Goal: Information Seeking & Learning: Understand process/instructions

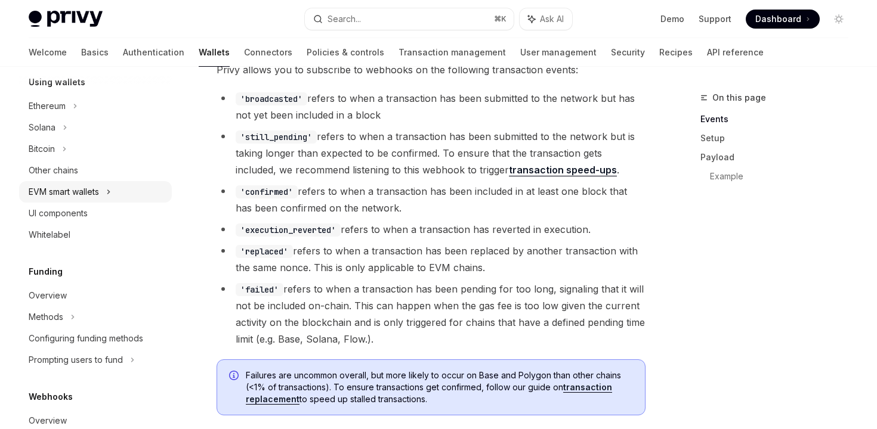
scroll to position [316, 0]
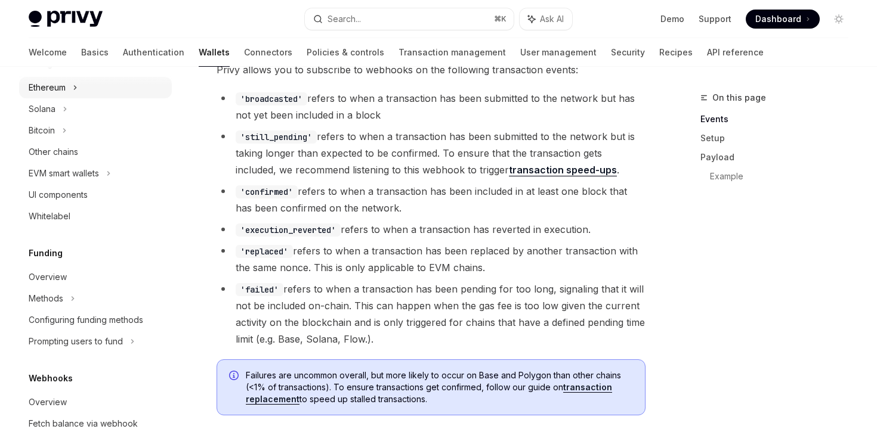
click at [70, 94] on div "Ethereum" at bounding box center [95, 87] width 153 height 21
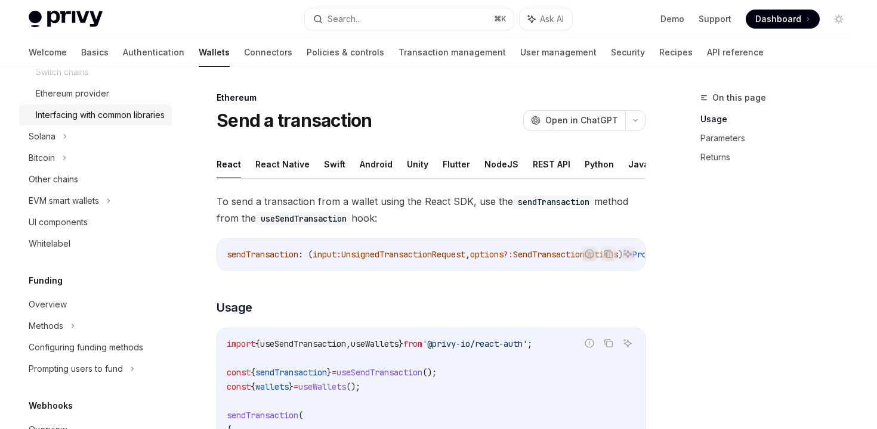
scroll to position [554, 0]
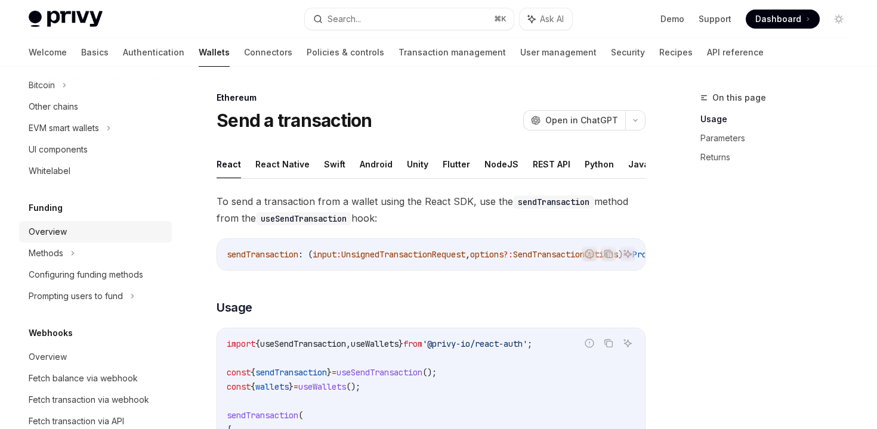
click at [47, 239] on div "Overview" at bounding box center [48, 232] width 38 height 14
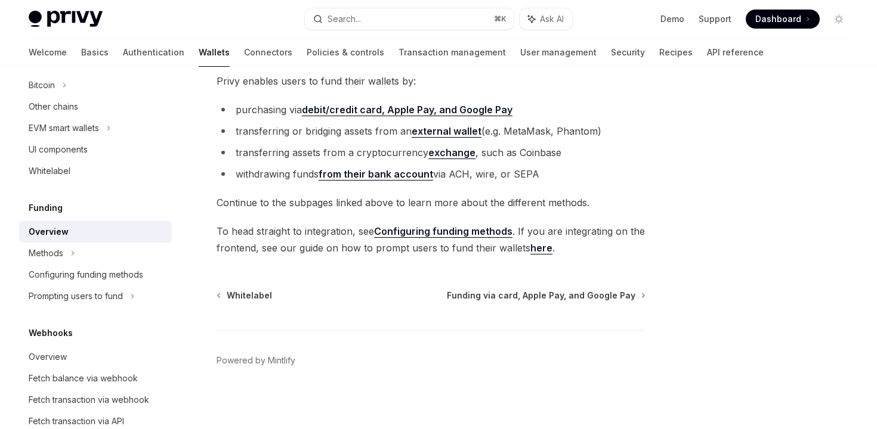
scroll to position [505, 0]
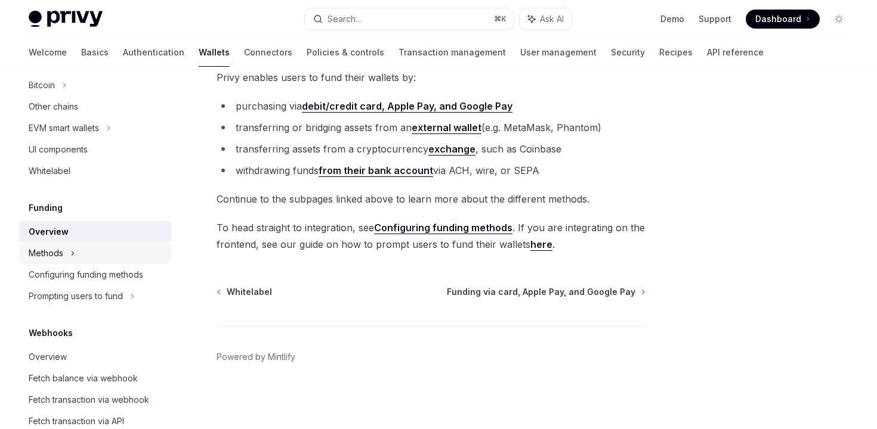
click at [97, 264] on div "Methods" at bounding box center [95, 253] width 153 height 21
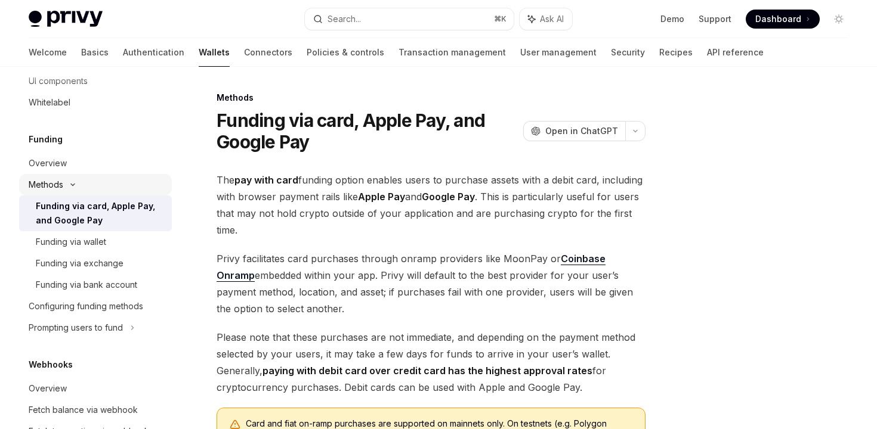
scroll to position [641, 0]
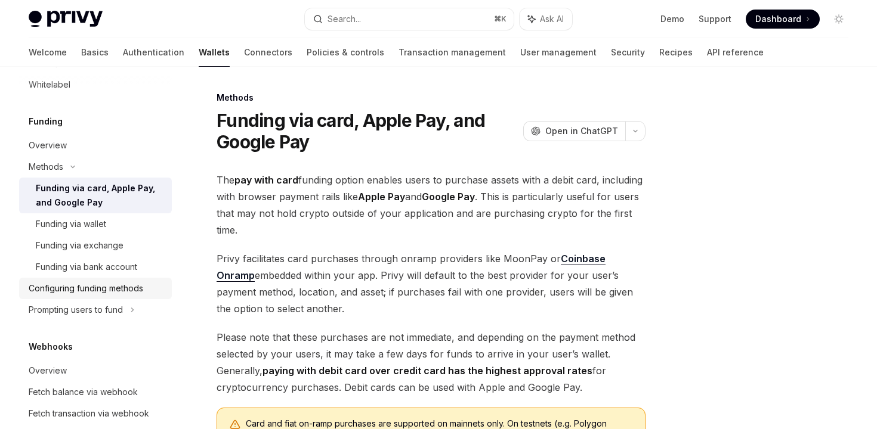
click at [78, 296] on div "Configuring funding methods" at bounding box center [86, 289] width 115 height 14
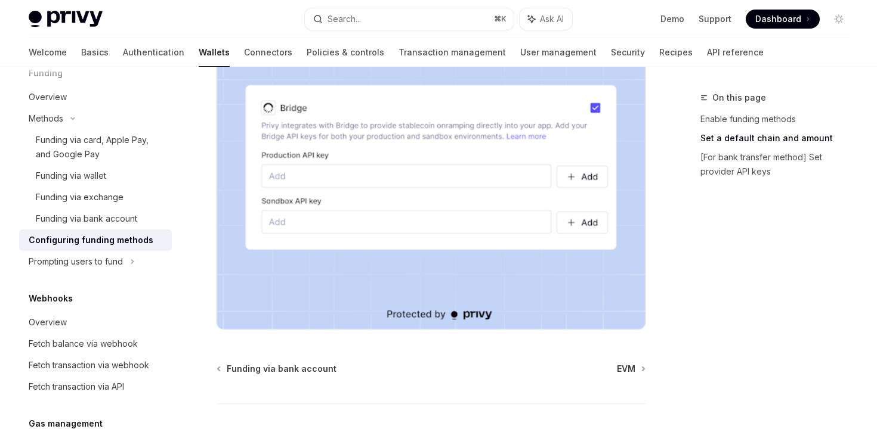
scroll to position [1220, 0]
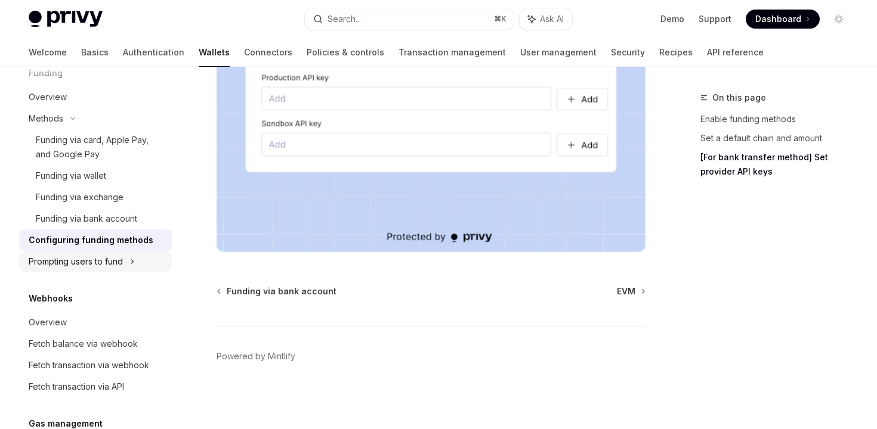
click at [95, 269] on div "Prompting users to fund" at bounding box center [76, 262] width 94 height 14
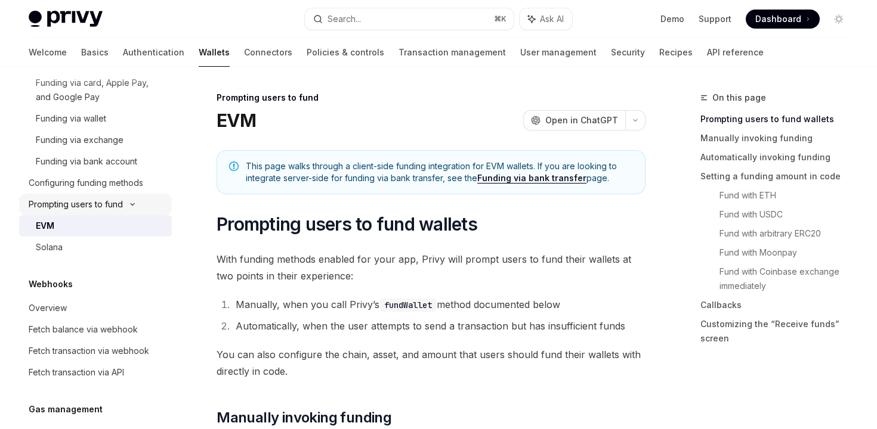
scroll to position [759, 0]
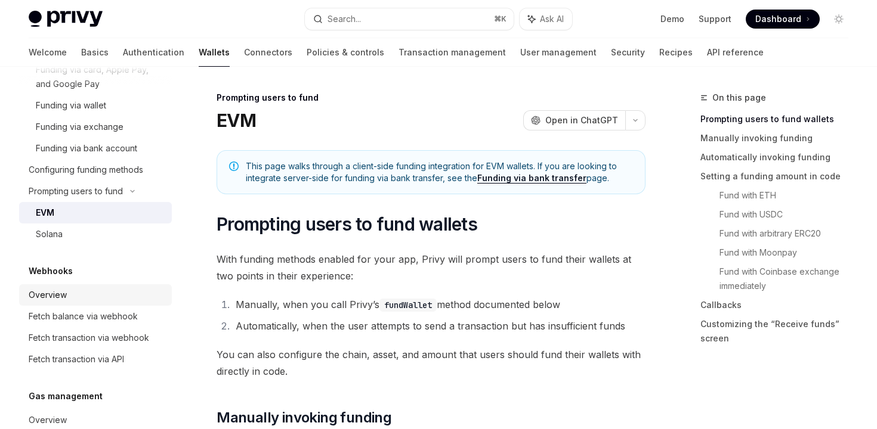
click at [96, 302] on div "Overview" at bounding box center [97, 295] width 136 height 14
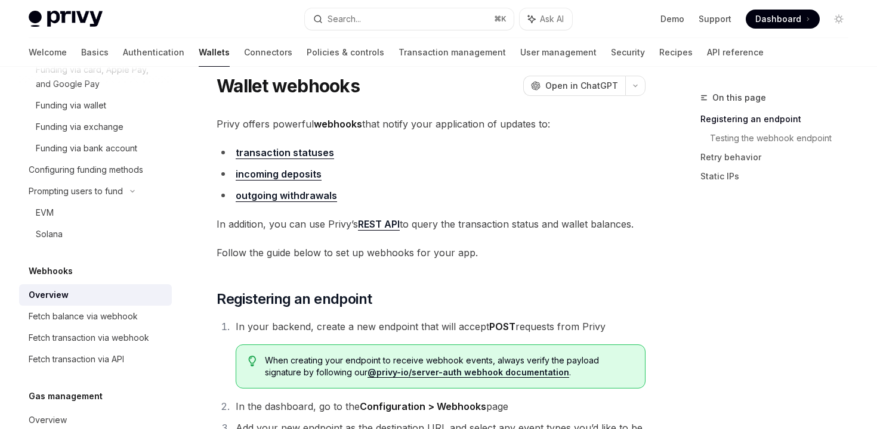
scroll to position [40, 0]
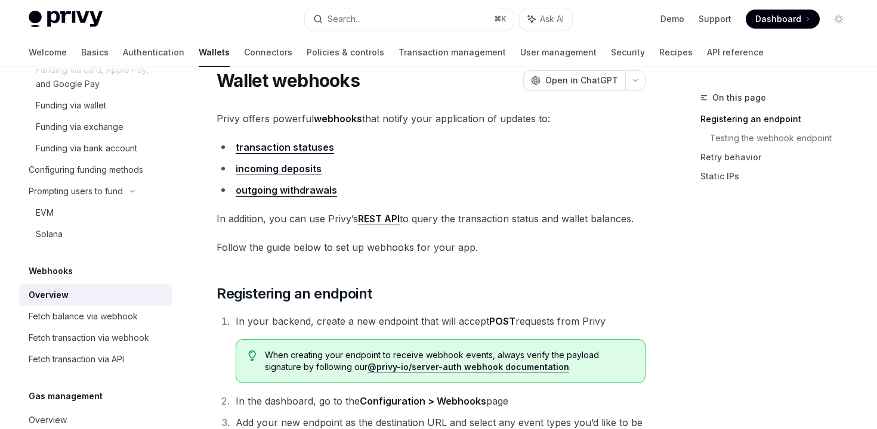
click at [284, 172] on link "incoming deposits" at bounding box center [279, 169] width 86 height 13
type textarea "*"
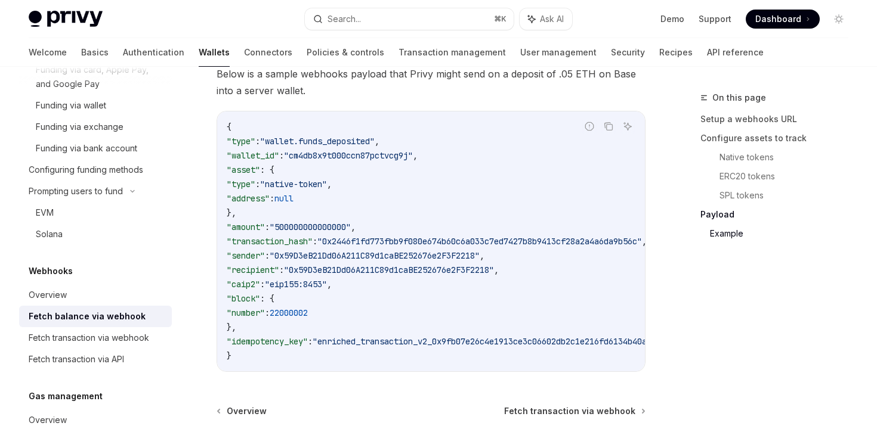
scroll to position [2145, 0]
click at [305, 181] on span ""native-token"" at bounding box center [293, 183] width 67 height 11
click at [293, 193] on span "null" at bounding box center [283, 198] width 19 height 11
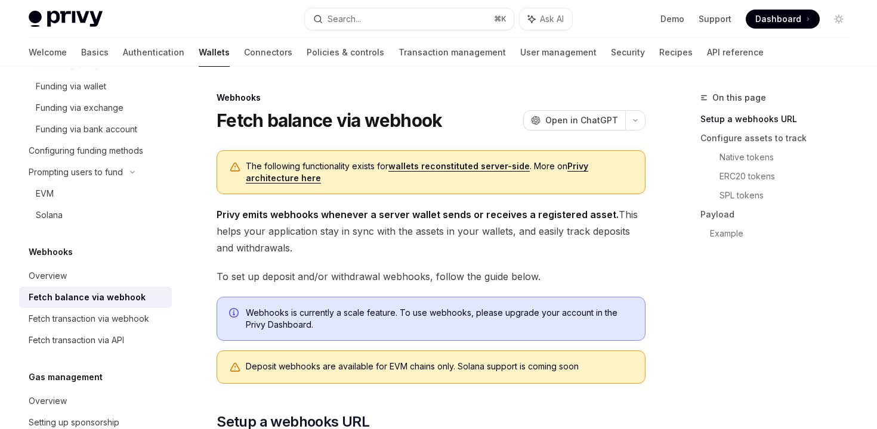
scroll to position [98, 0]
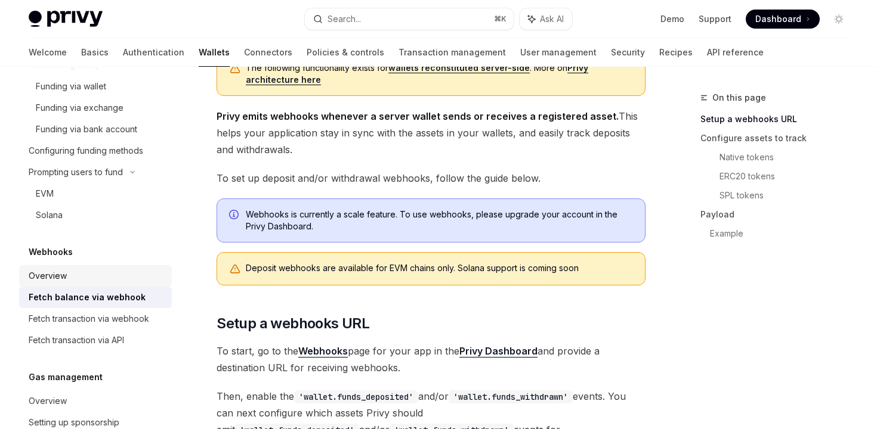
click at [51, 283] on div "Overview" at bounding box center [48, 276] width 38 height 14
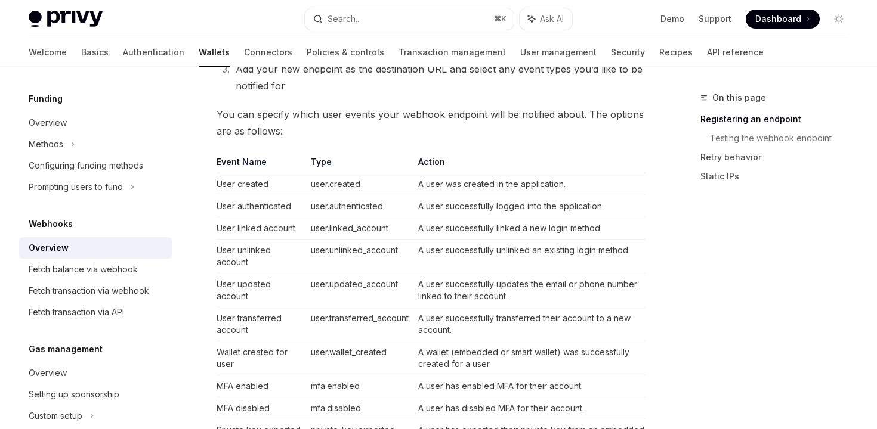
scroll to position [392, 0]
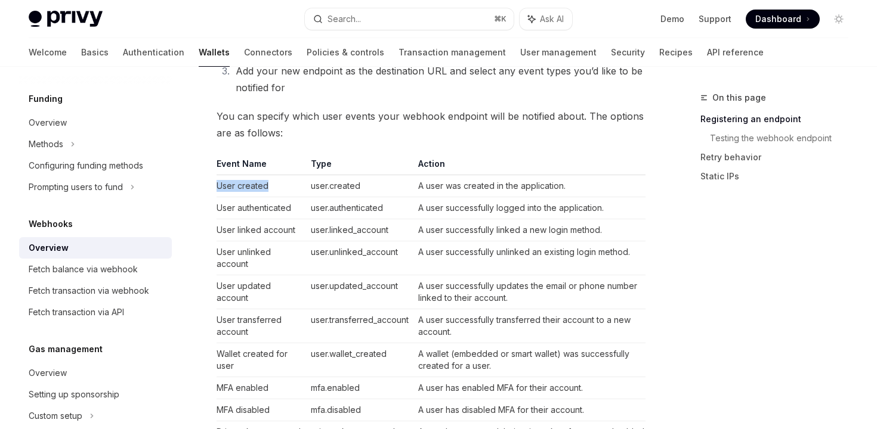
drag, startPoint x: 211, startPoint y: 188, endPoint x: 266, endPoint y: 192, distance: 55.0
click at [266, 192] on td "User created" at bounding box center [261, 186] width 89 height 22
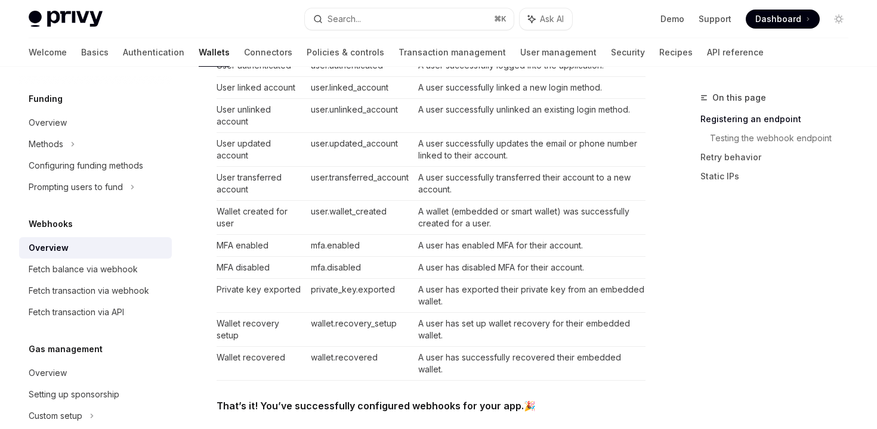
scroll to position [534, 0]
drag, startPoint x: 218, startPoint y: 327, endPoint x: 240, endPoint y: 342, distance: 26.6
click at [240, 342] on td "Wallet recovery setup" at bounding box center [261, 331] width 89 height 34
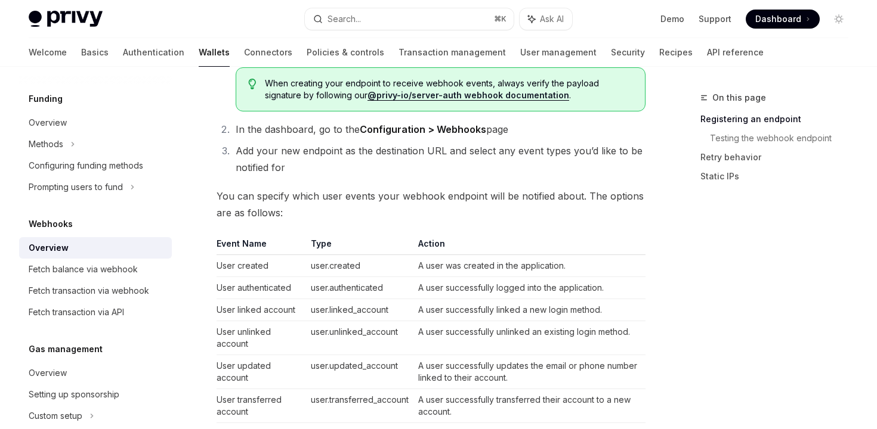
scroll to position [0, 0]
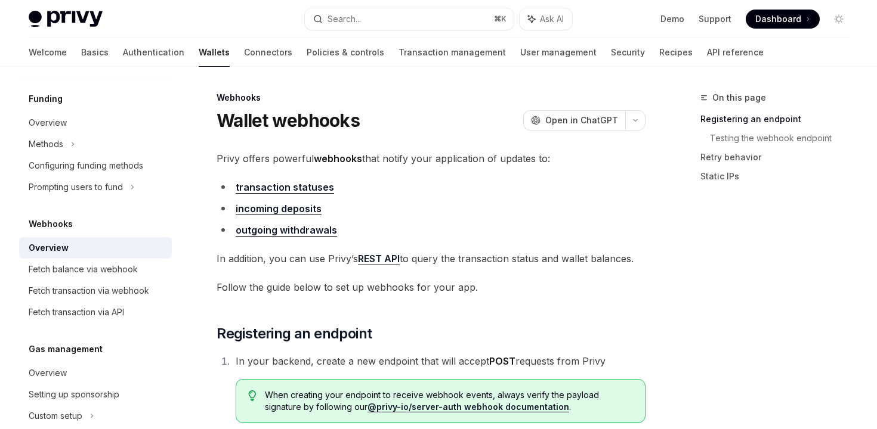
click at [254, 185] on link "transaction statuses" at bounding box center [285, 187] width 98 height 13
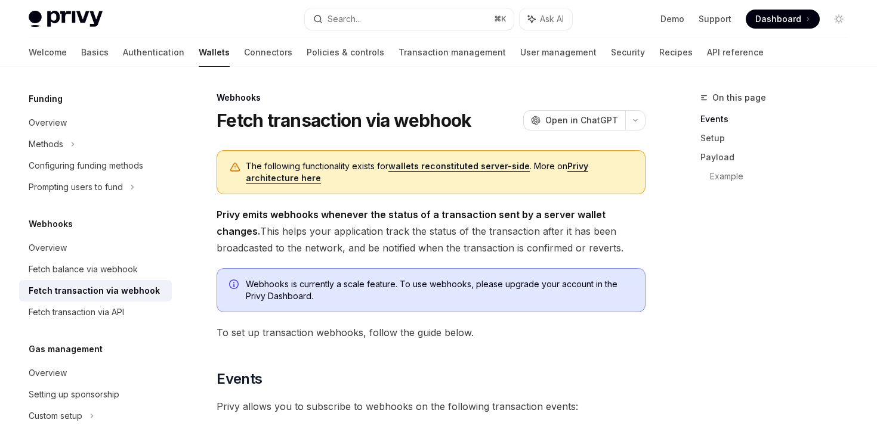
drag, startPoint x: 220, startPoint y: 232, endPoint x: 356, endPoint y: 257, distance: 138.8
drag, startPoint x: 217, startPoint y: 231, endPoint x: 554, endPoint y: 244, distance: 337.3
click at [554, 244] on span "Privy emits webhooks whenever the status of a transaction sent by a server wall…" at bounding box center [431, 231] width 429 height 50
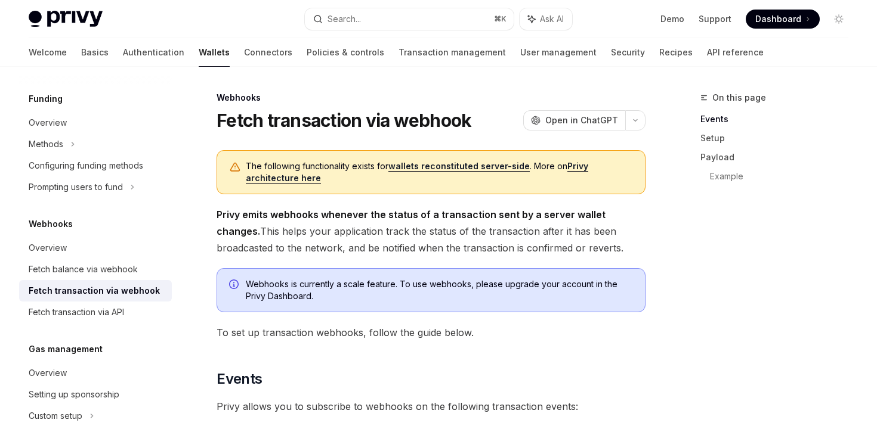
click at [465, 216] on strong "Privy emits webhooks whenever the status of a transaction sent by a server wall…" at bounding box center [411, 223] width 389 height 29
click at [120, 270] on div "Fetch balance via webhook" at bounding box center [83, 269] width 109 height 14
type textarea "*"
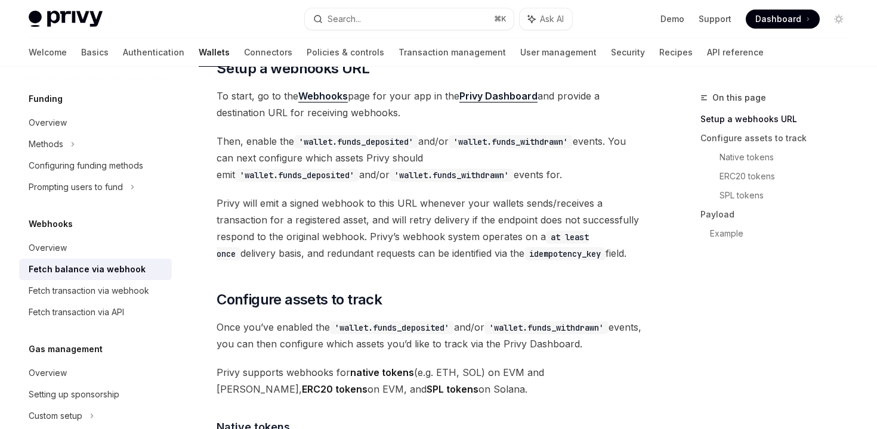
scroll to position [356, 0]
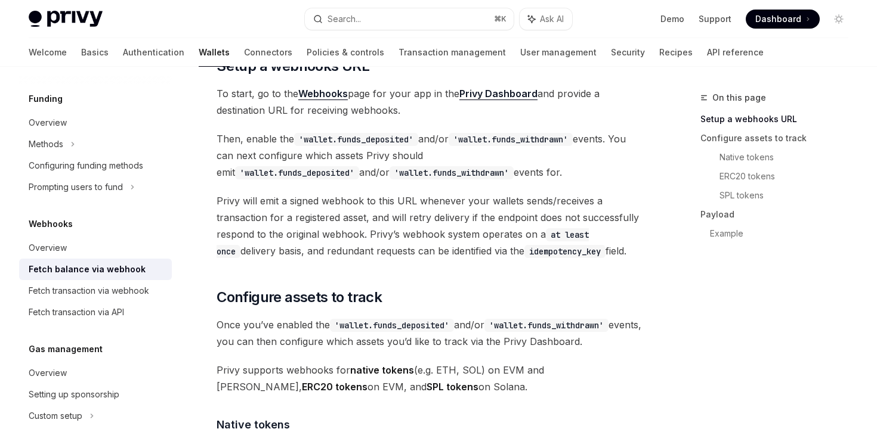
click at [326, 140] on code "'wallet.funds_deposited'" at bounding box center [356, 139] width 124 height 13
click at [352, 140] on code "'wallet.funds_deposited'" at bounding box center [356, 139] width 124 height 13
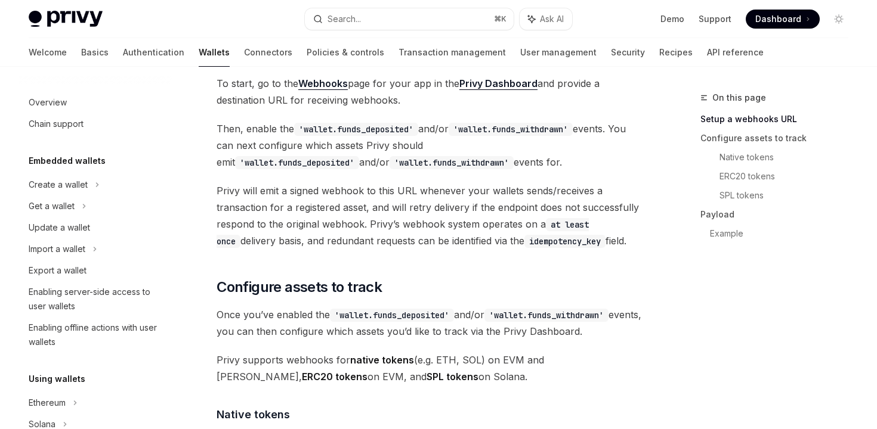
scroll to position [0, 0]
